Goal: Information Seeking & Learning: Check status

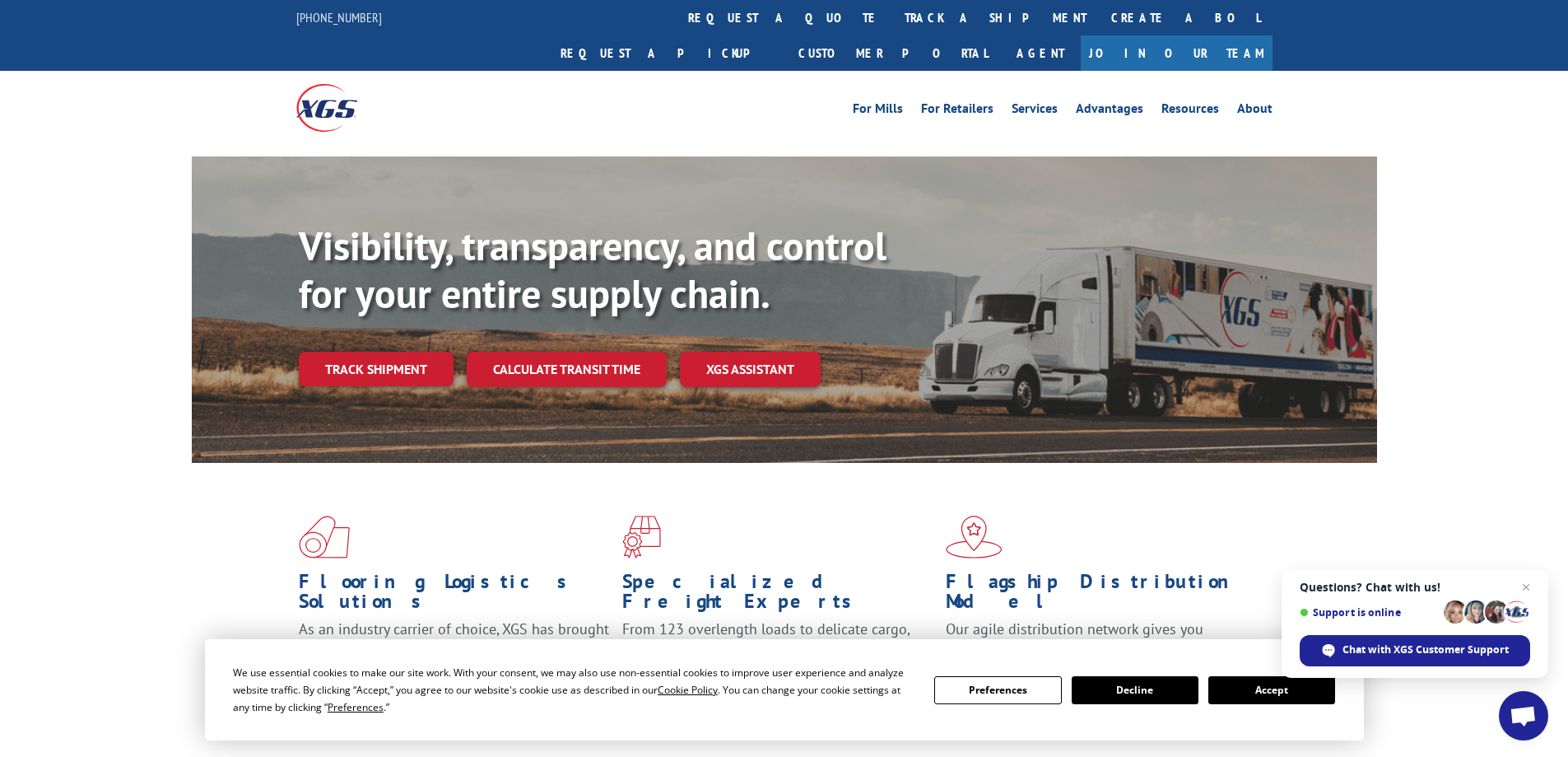
scroll to position [247, 0]
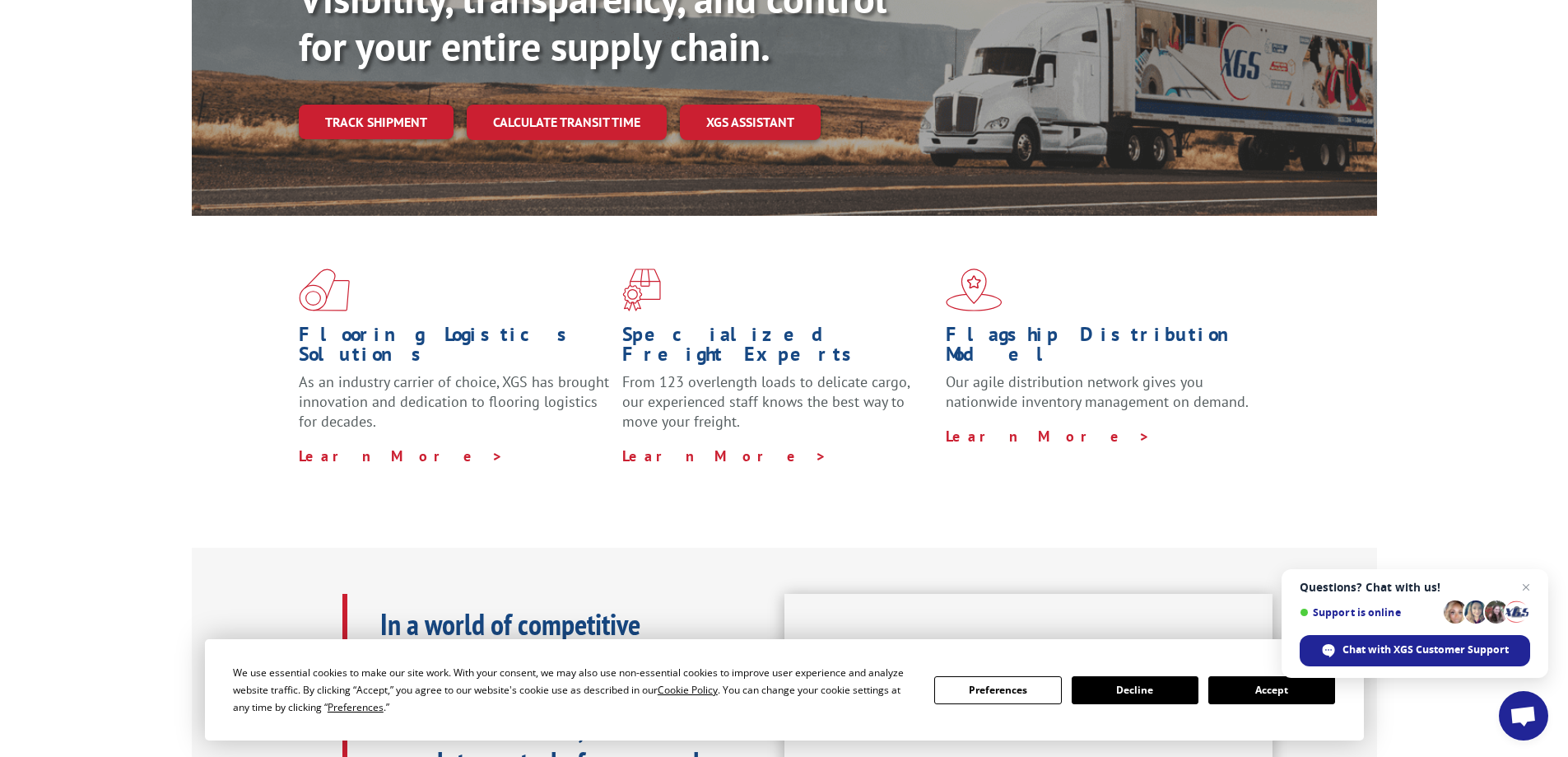
click at [1278, 695] on button "Accept" at bounding box center [1272, 690] width 127 height 28
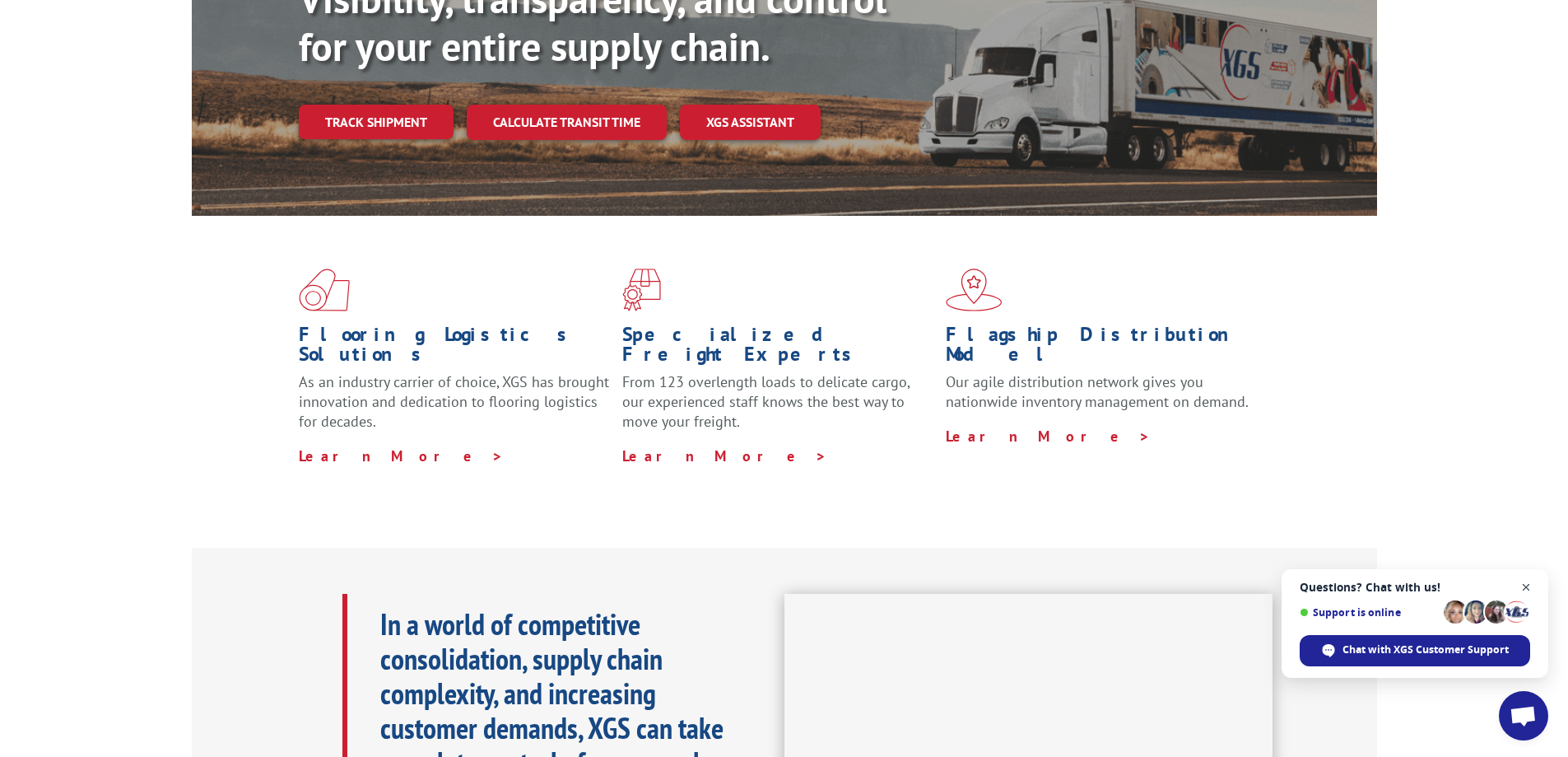
click at [1524, 585] on span "Open chat" at bounding box center [1526, 587] width 21 height 21
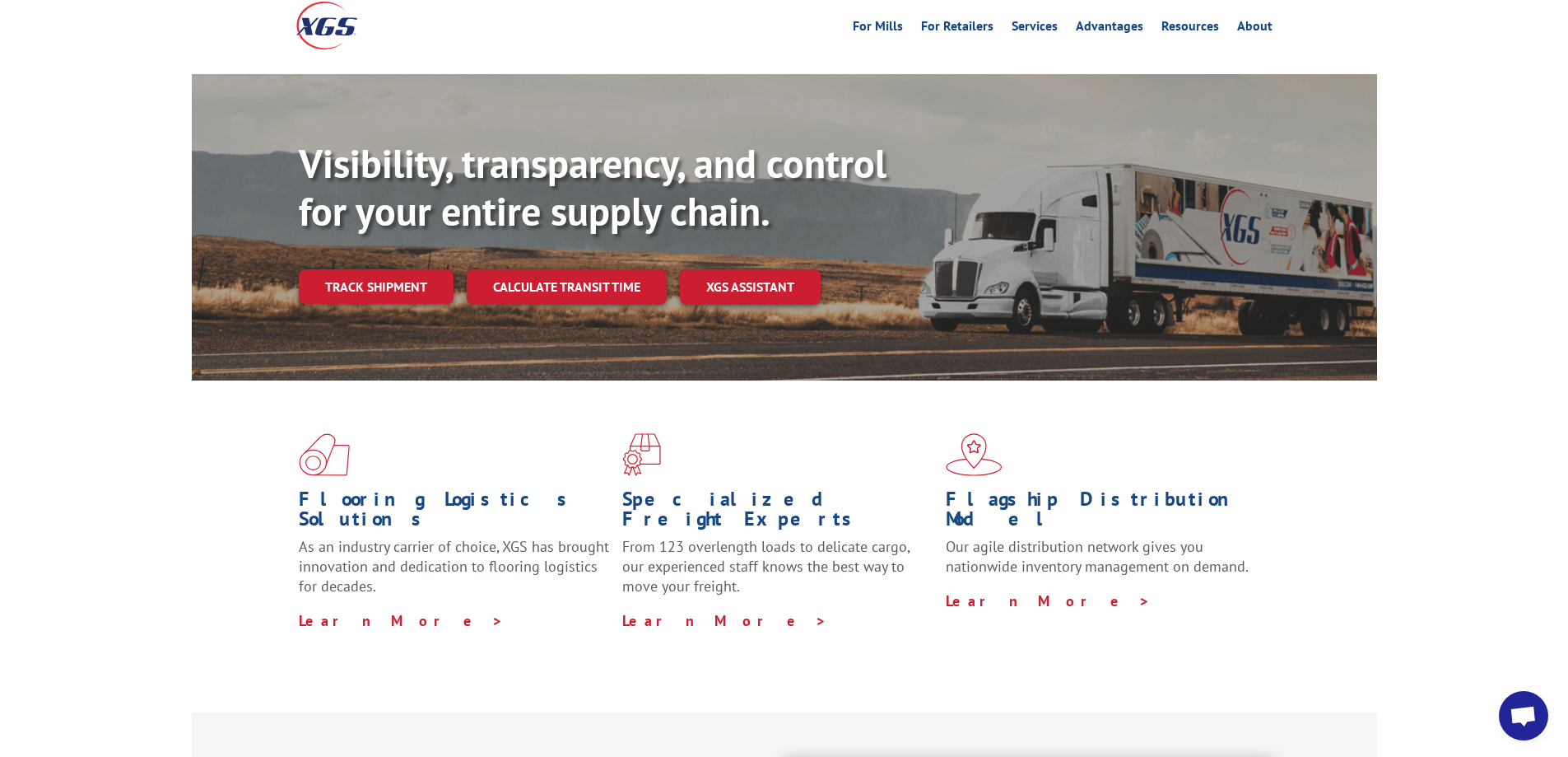
scroll to position [0, 0]
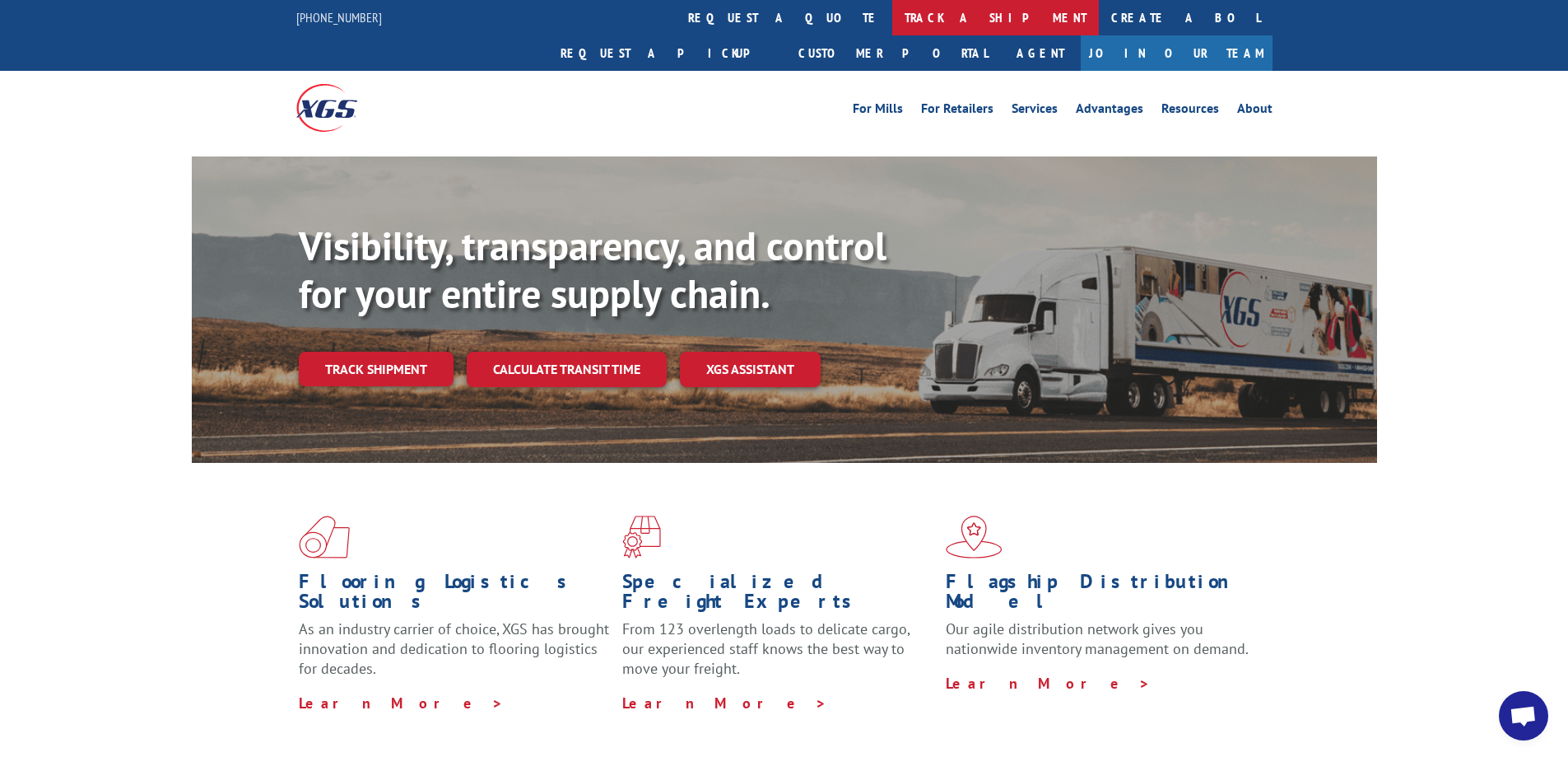
click at [893, 19] on link "track a shipment" at bounding box center [996, 17] width 207 height 36
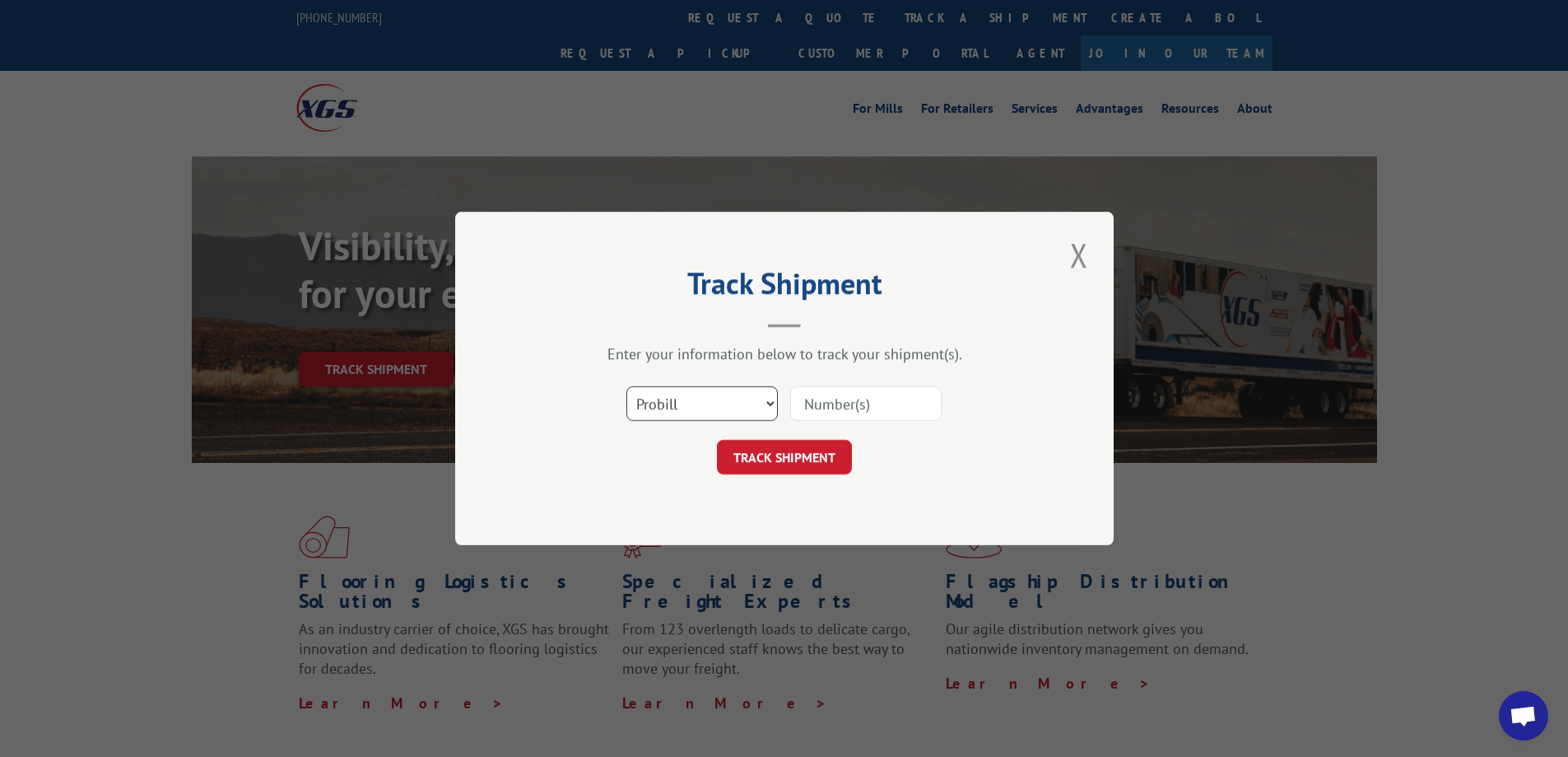
click at [706, 409] on select "Select category... Probill BOL PO" at bounding box center [702, 404] width 152 height 35
click at [626, 386] on select "Select category... Probill BOL PO" at bounding box center [702, 404] width 152 height 35
click at [851, 403] on input at bounding box center [866, 404] width 152 height 35
type input "17509237"
click at [759, 455] on button "TRACK SHIPMENT" at bounding box center [784, 457] width 135 height 35
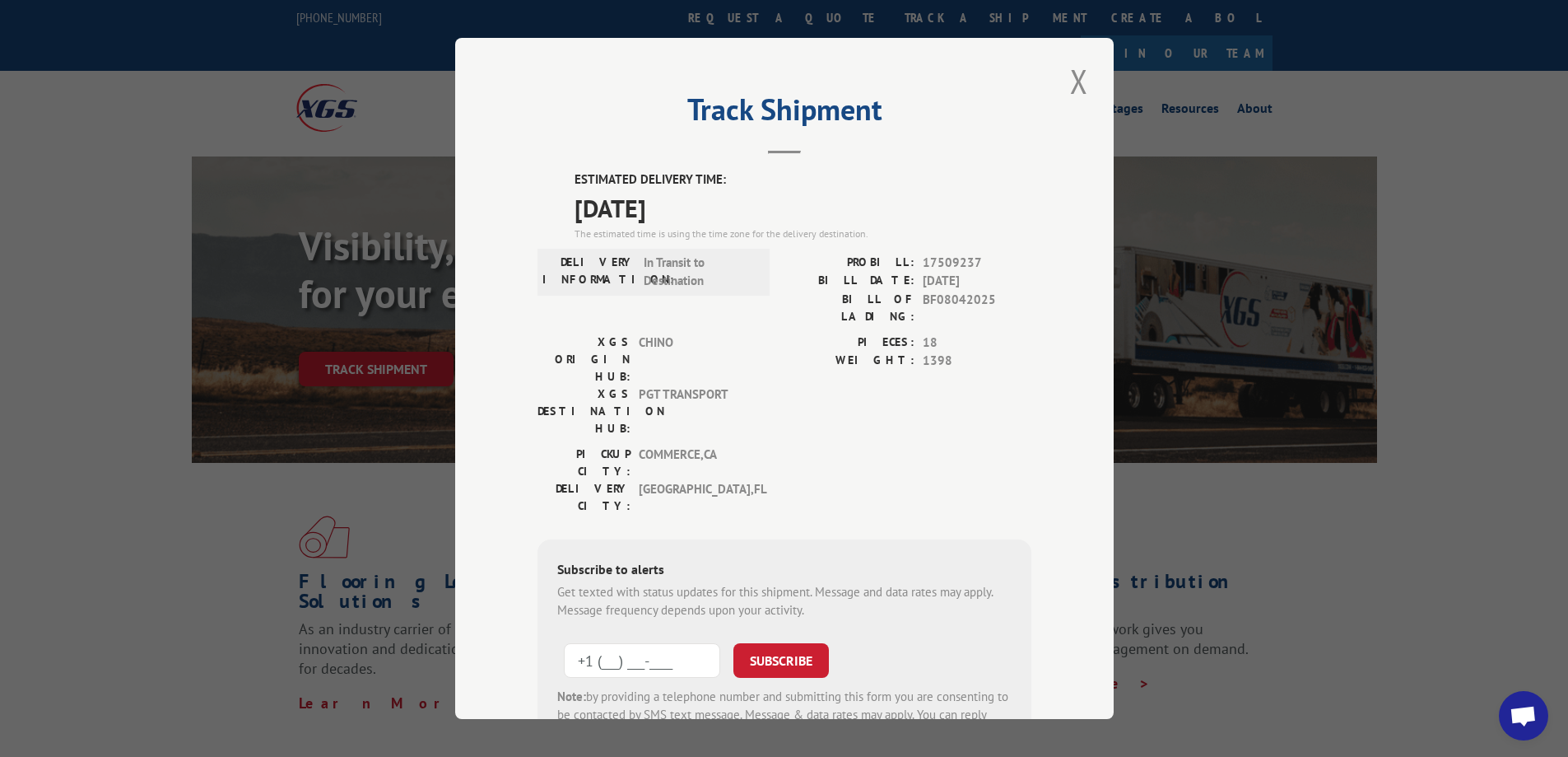
click at [592, 643] on input "+1 (___) ___-____" at bounding box center [642, 660] width 157 height 35
type input "[PHONE_NUMBER]"
click at [773, 643] on button "SUBSCRIBE" at bounding box center [781, 660] width 96 height 35
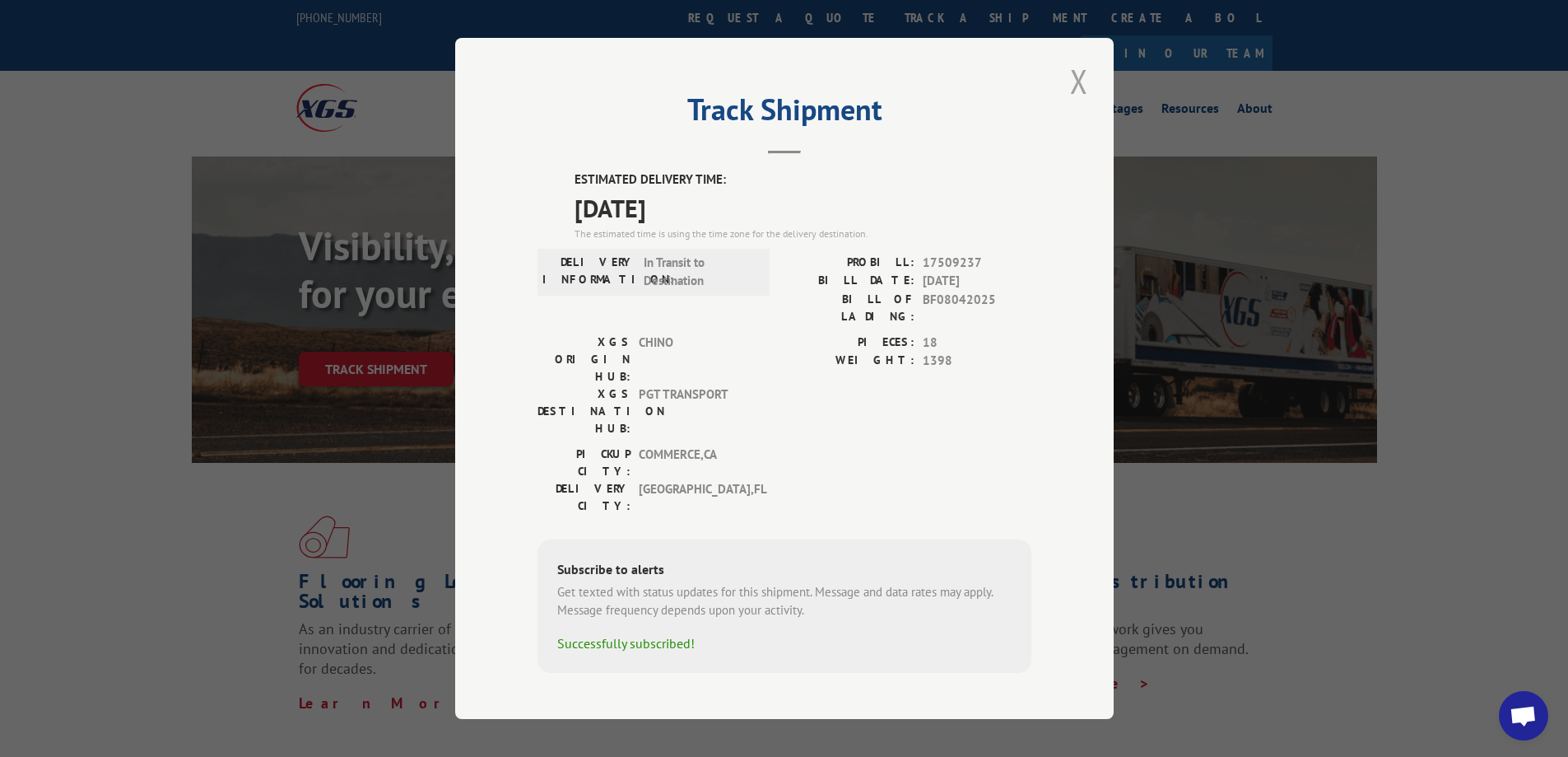
click at [1077, 91] on button "Close modal" at bounding box center [1079, 81] width 28 height 45
